Goal: Task Accomplishment & Management: Manage account settings

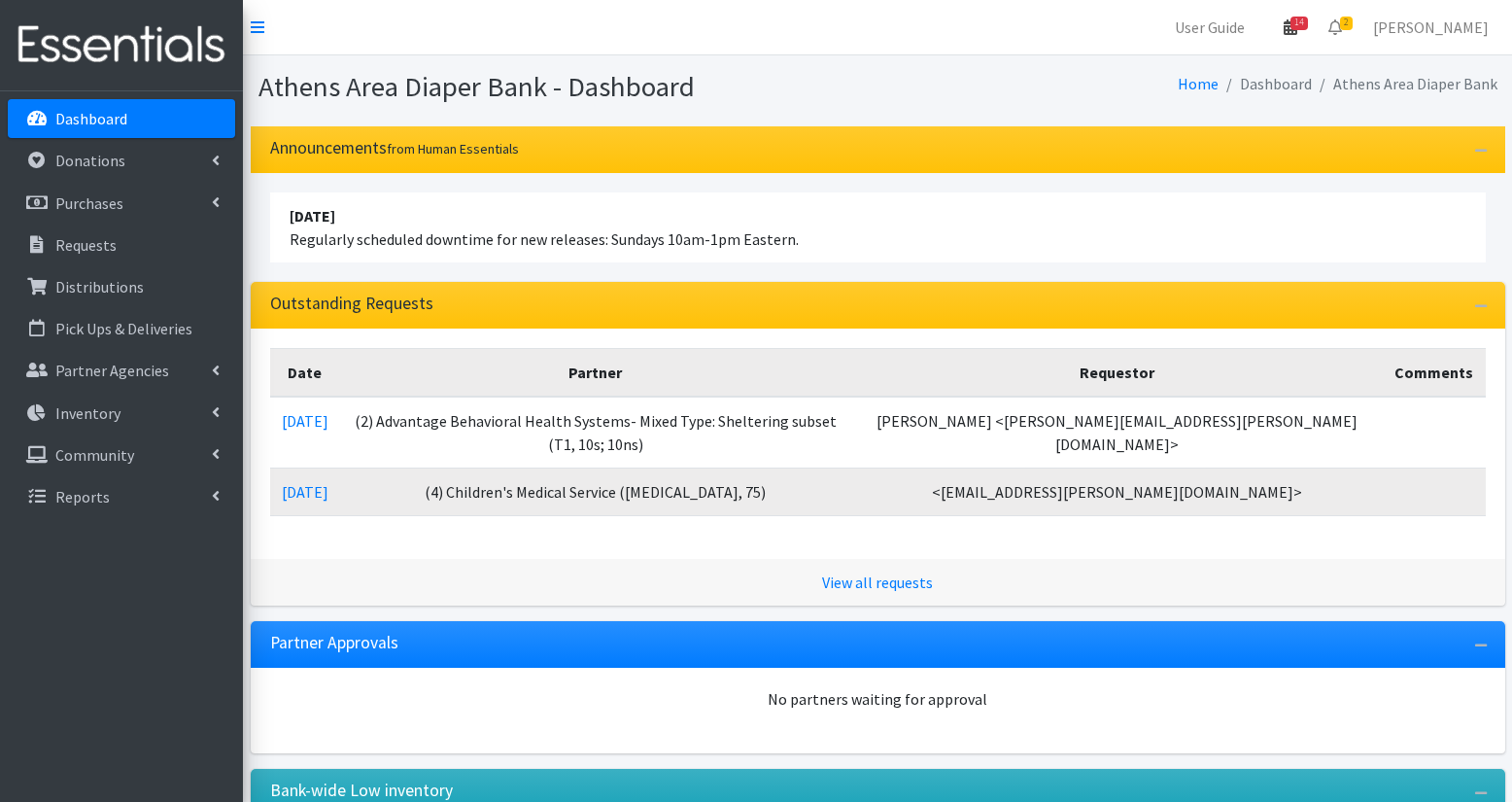
click at [1299, 28] on span "14" at bounding box center [1299, 24] width 18 height 14
click at [1235, 105] on link "View Calendar" at bounding box center [1176, 107] width 270 height 36
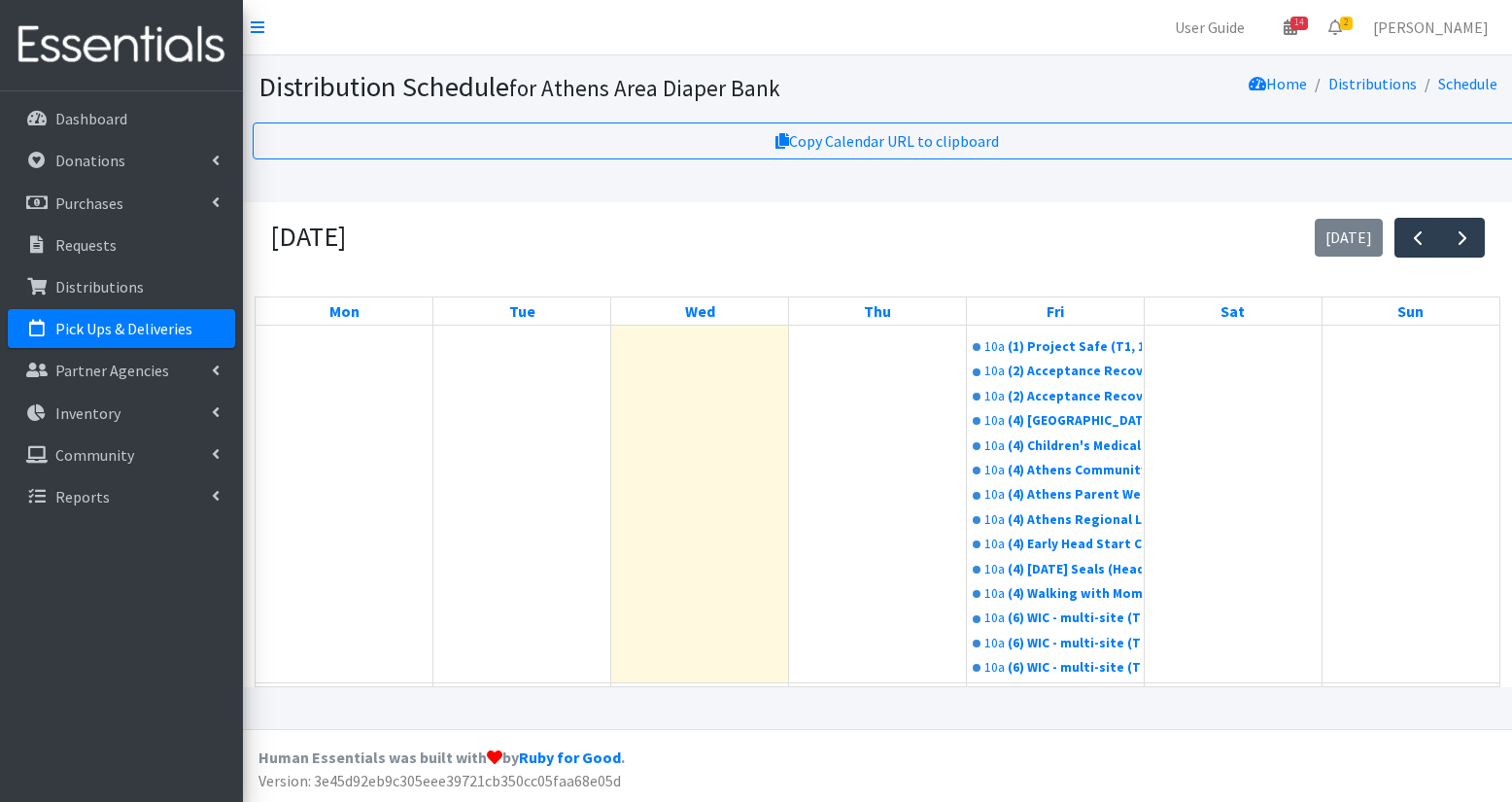
scroll to position [917, 0]
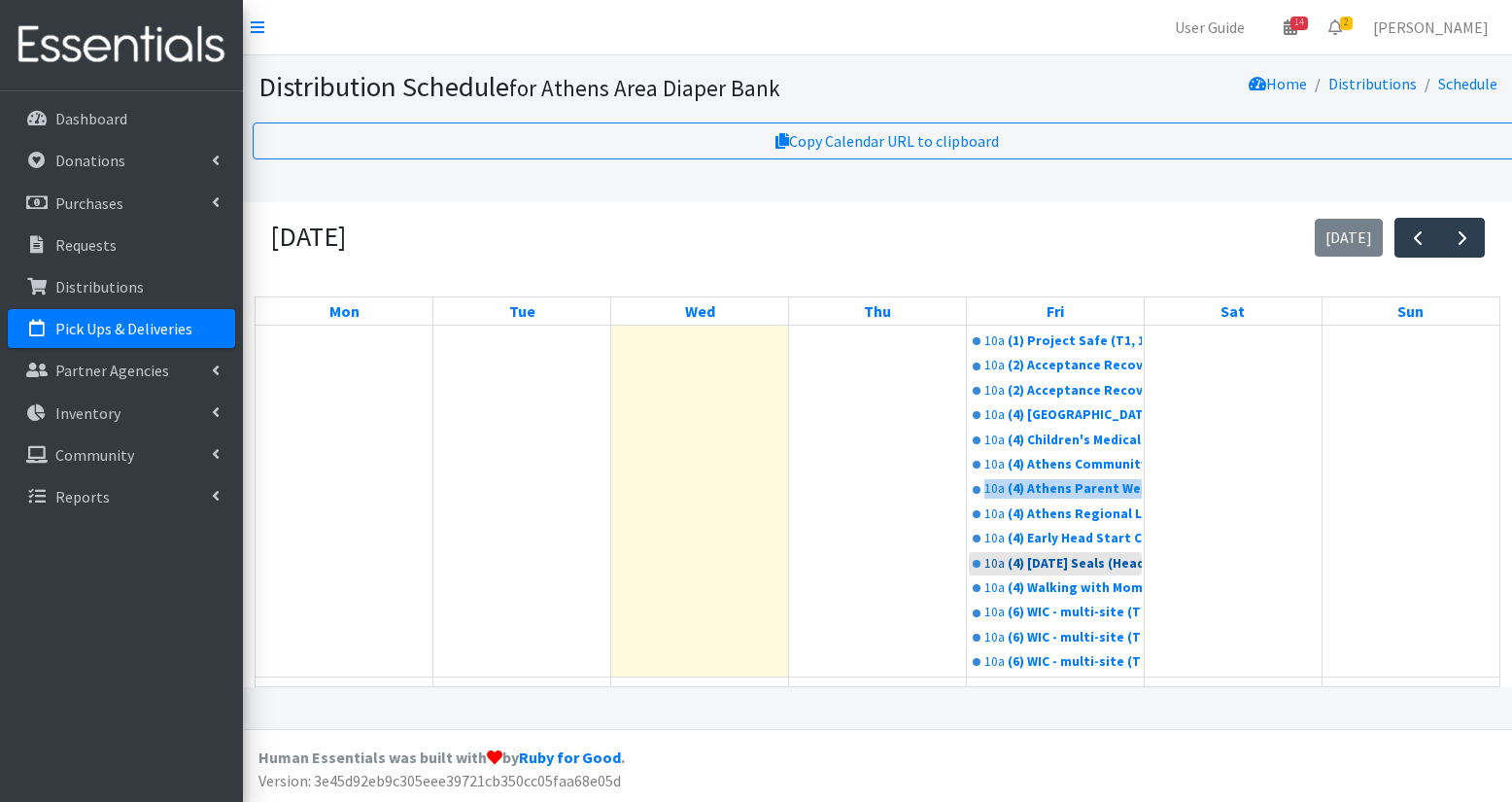
click at [1087, 498] on div "(4) Athens Parent Wellbeing (T2, 35)" at bounding box center [1075, 489] width 134 height 20
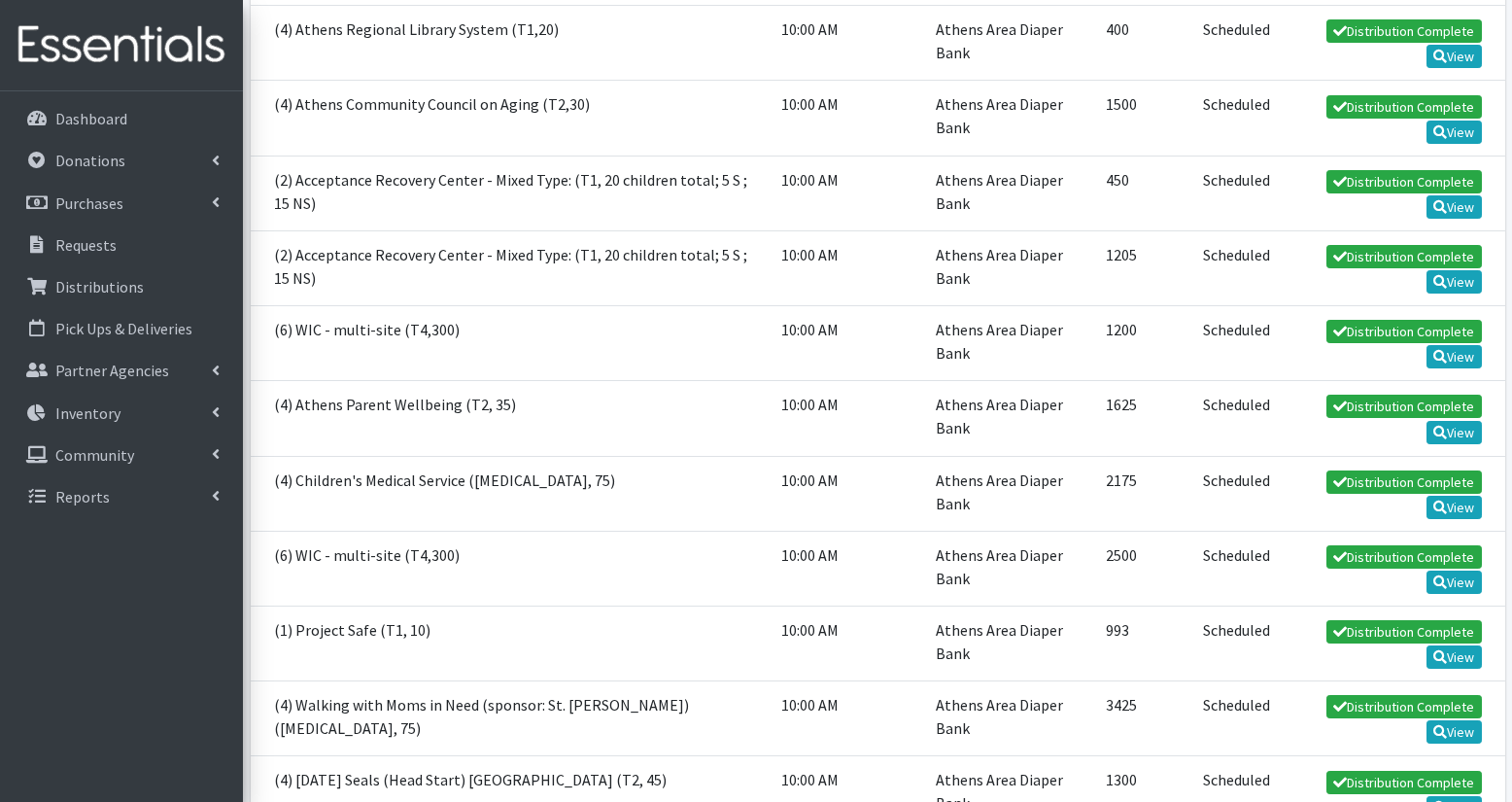
scroll to position [419, 0]
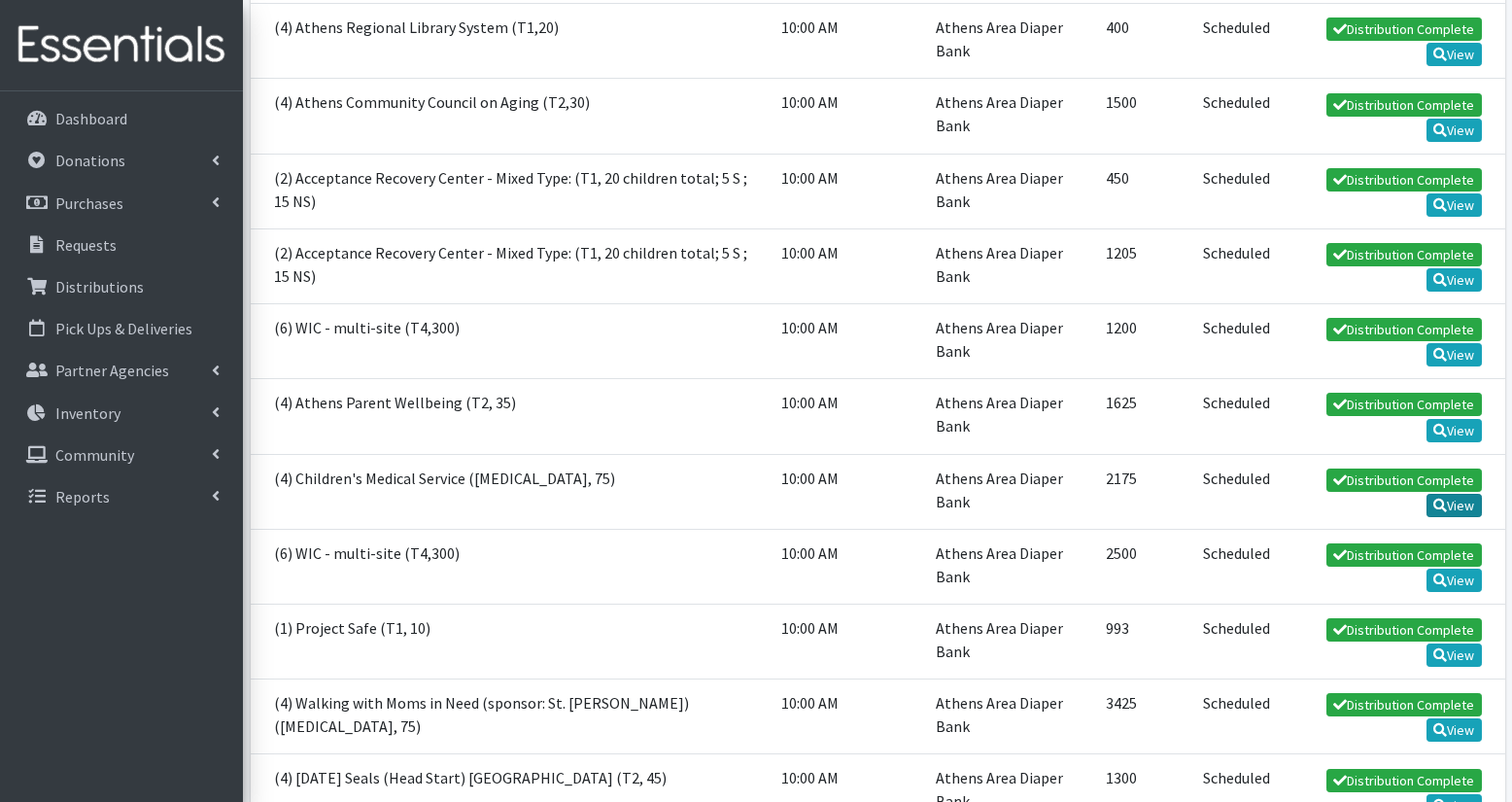
click at [1447, 505] on link "View" at bounding box center [1454, 505] width 55 height 24
